Goal: Task Accomplishment & Management: Use online tool/utility

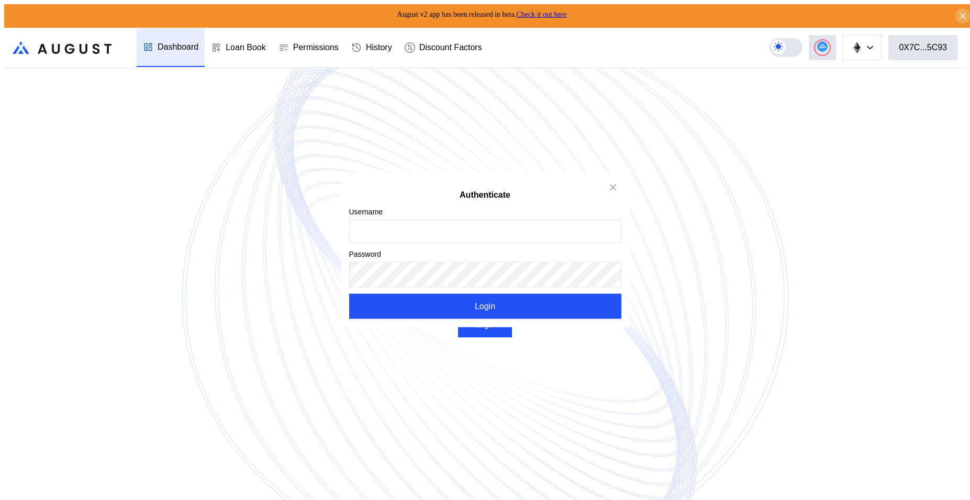
type input "******"
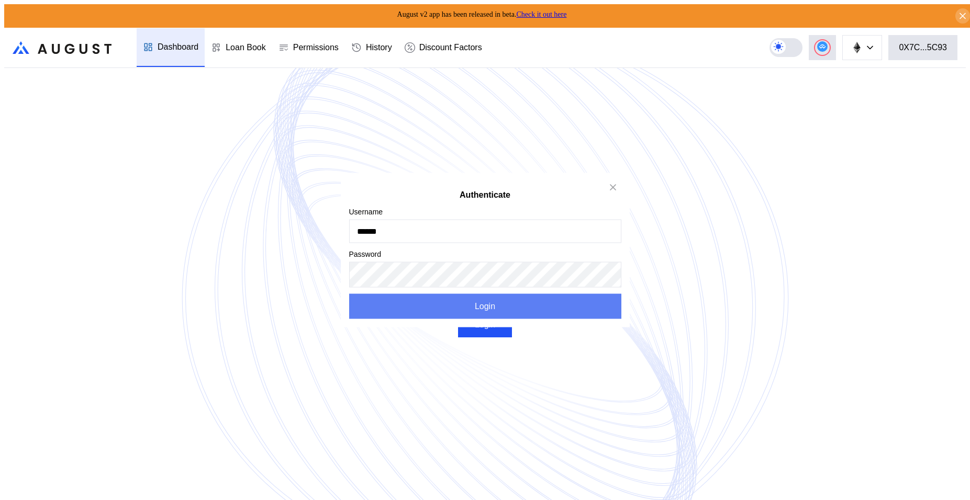
click at [470, 306] on button "Login" at bounding box center [485, 306] width 272 height 25
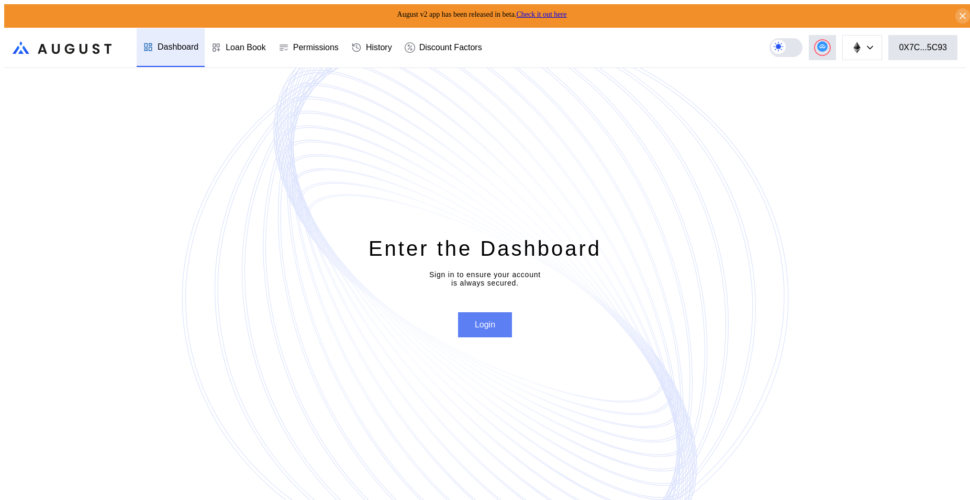
click at [471, 317] on button "Login" at bounding box center [485, 324] width 54 height 25
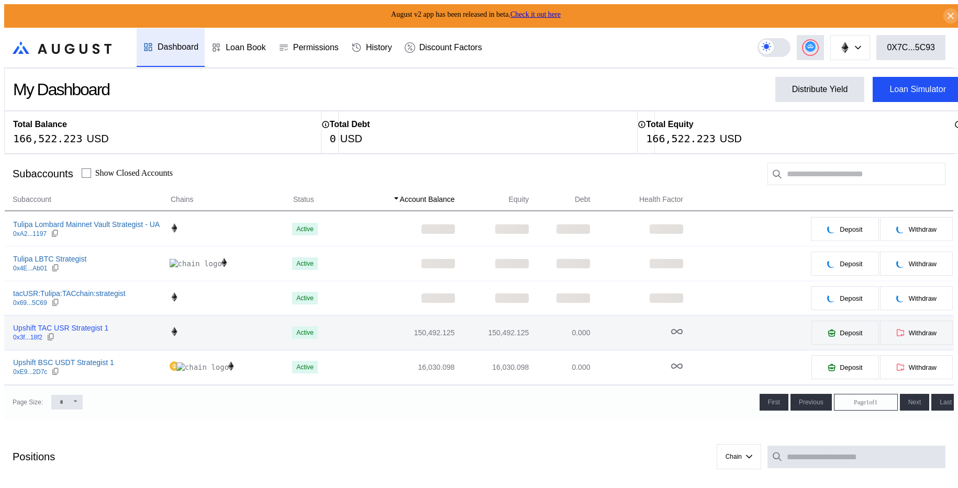
click at [85, 323] on div "Upshift TAC USR Strategist 1" at bounding box center [60, 327] width 95 height 9
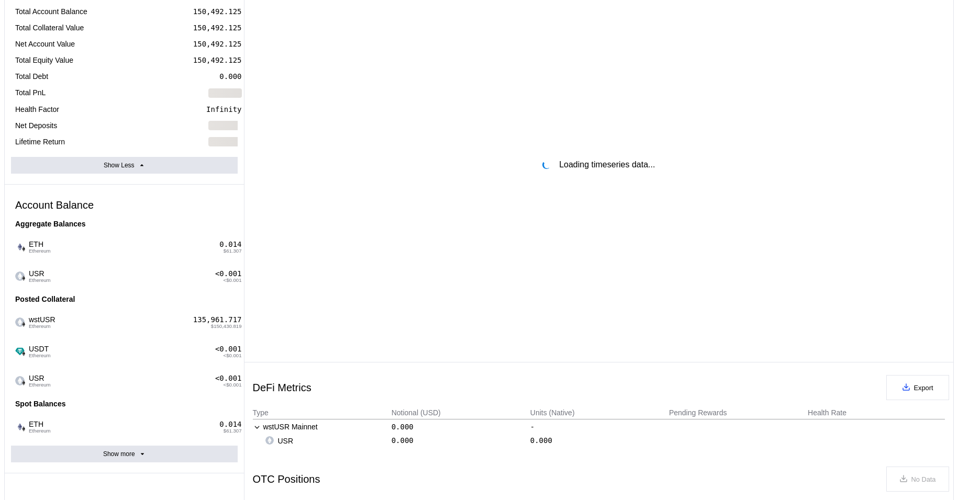
scroll to position [157, 0]
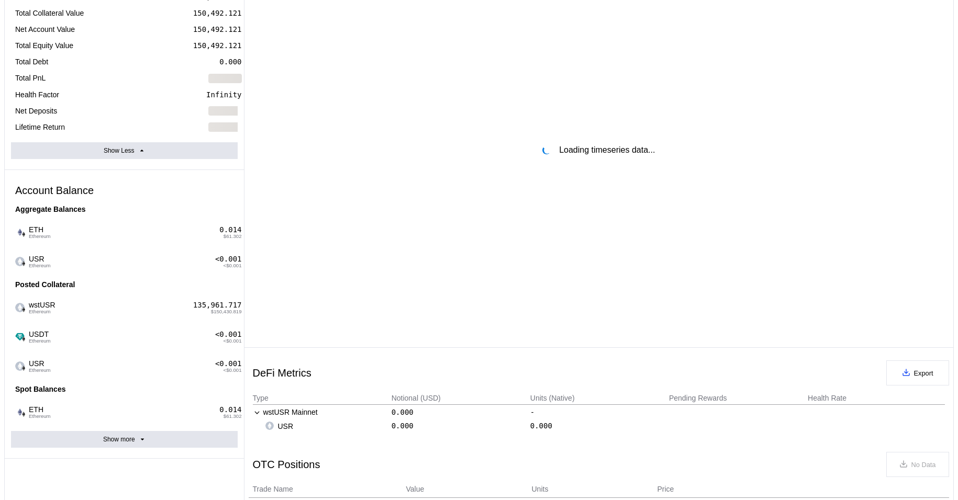
select select "*"
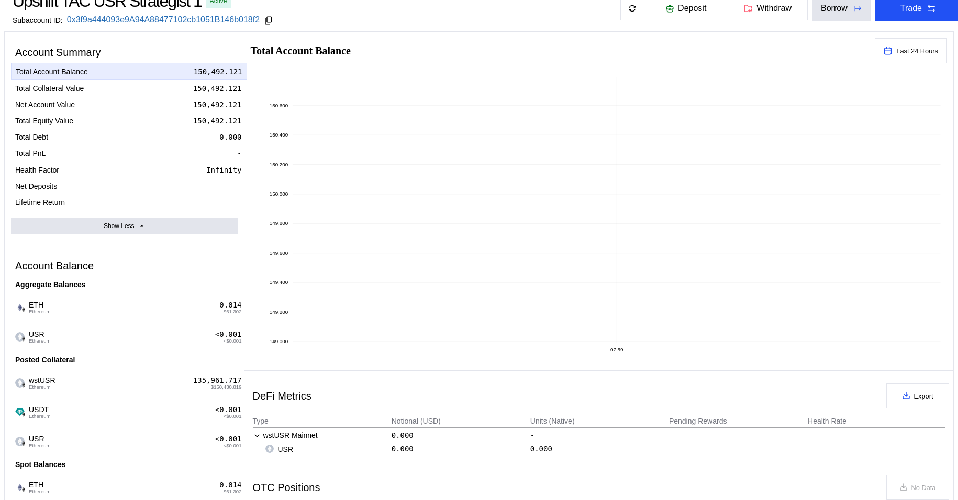
scroll to position [0, 0]
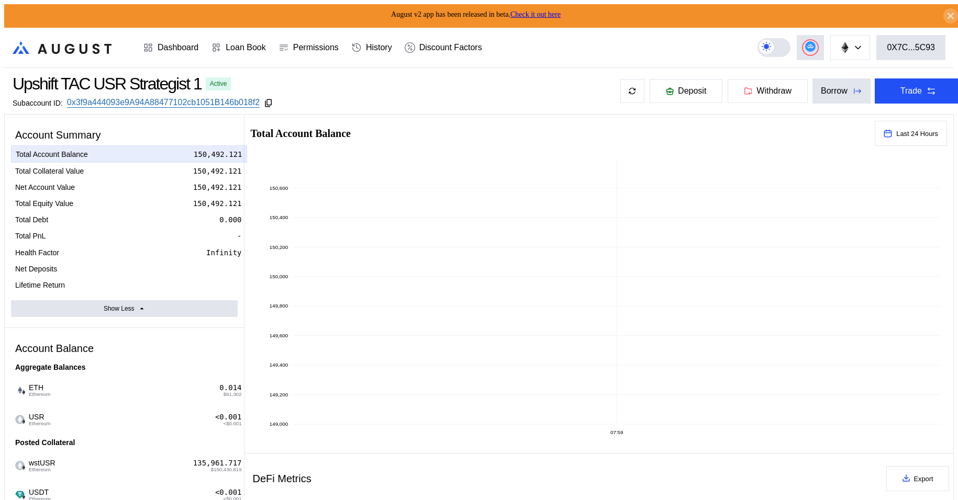
click at [557, 10] on link "Check it out here" at bounding box center [535, 14] width 50 height 8
